Goal: Find specific page/section: Find specific page/section

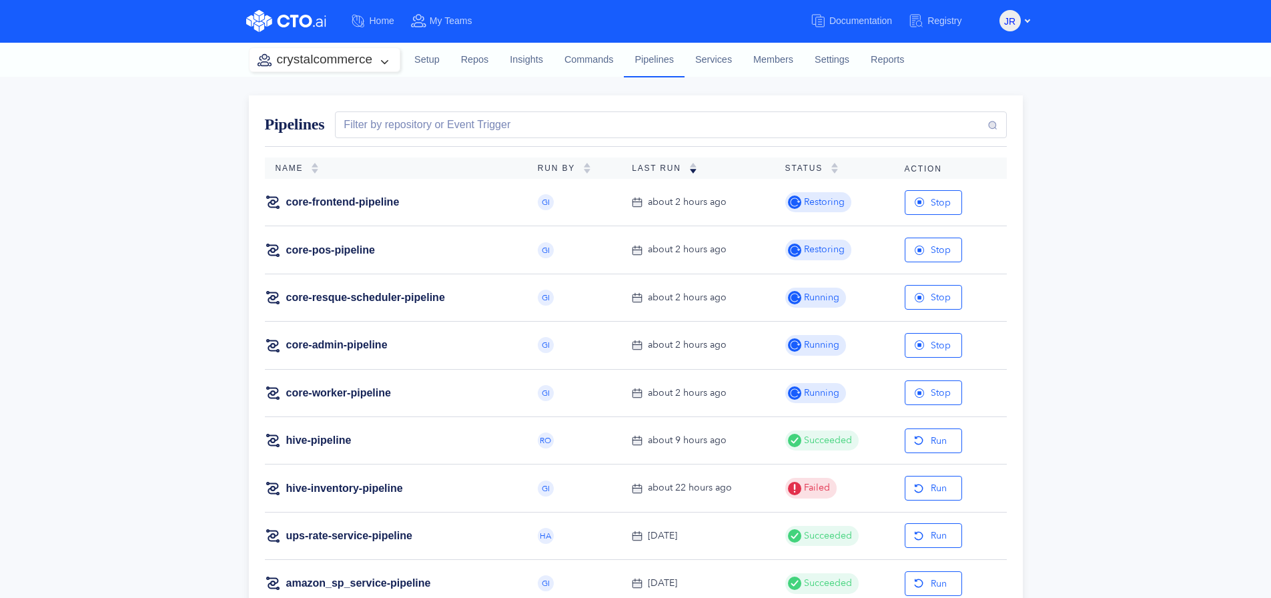
click at [827, 68] on link "Settings" at bounding box center [832, 60] width 56 height 36
